Goal: Obtain resource: Obtain resource

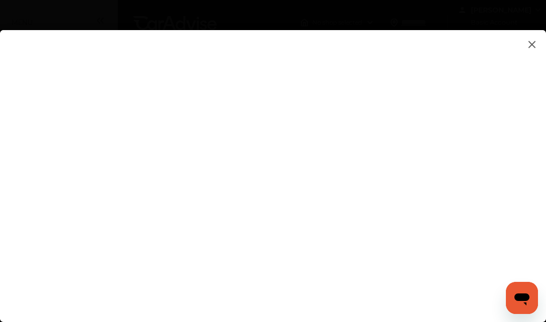
click at [495, 80] on flutter-view at bounding box center [273, 166] width 546 height 272
click at [228, 131] on flutter-view at bounding box center [273, 166] width 546 height 272
